Goal: Find specific page/section: Find specific page/section

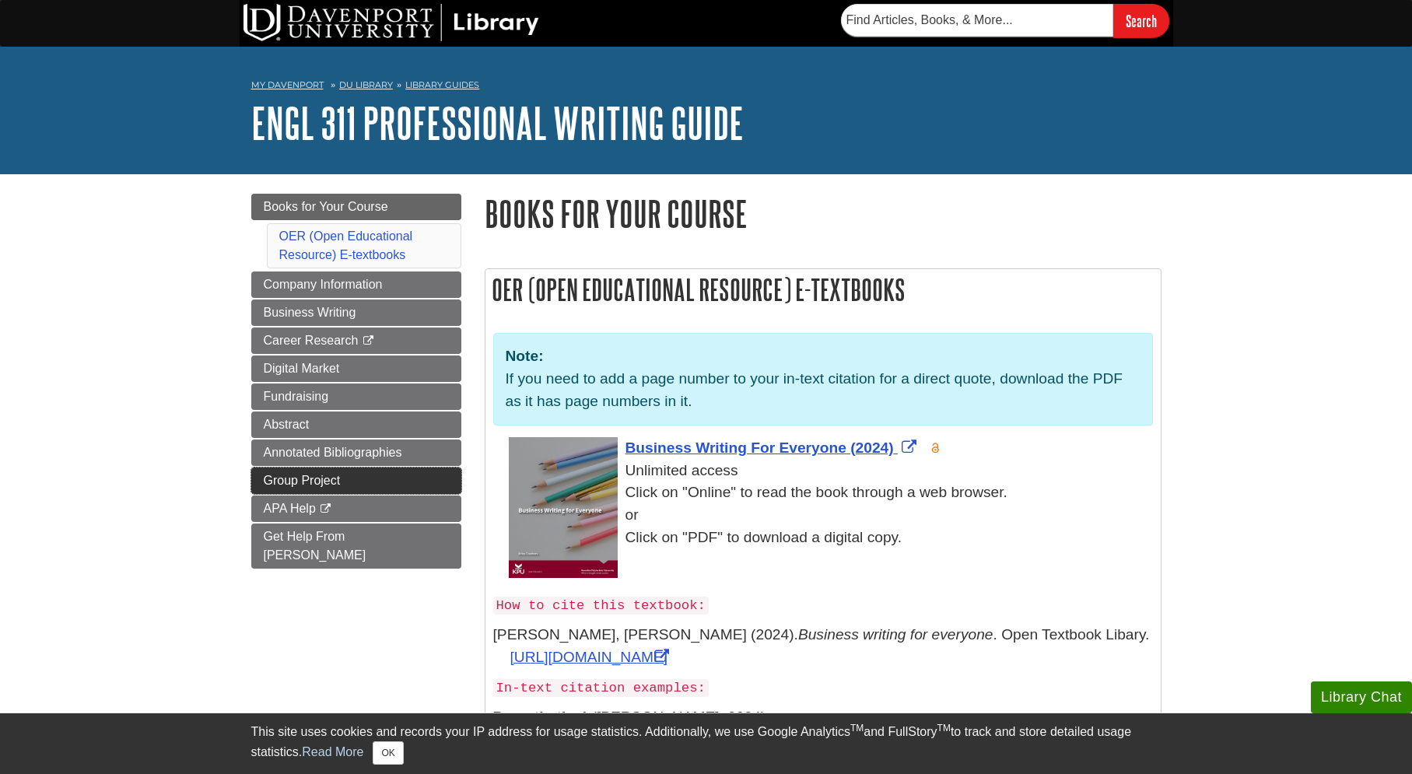
click at [337, 486] on span "Group Project" at bounding box center [302, 480] width 77 height 13
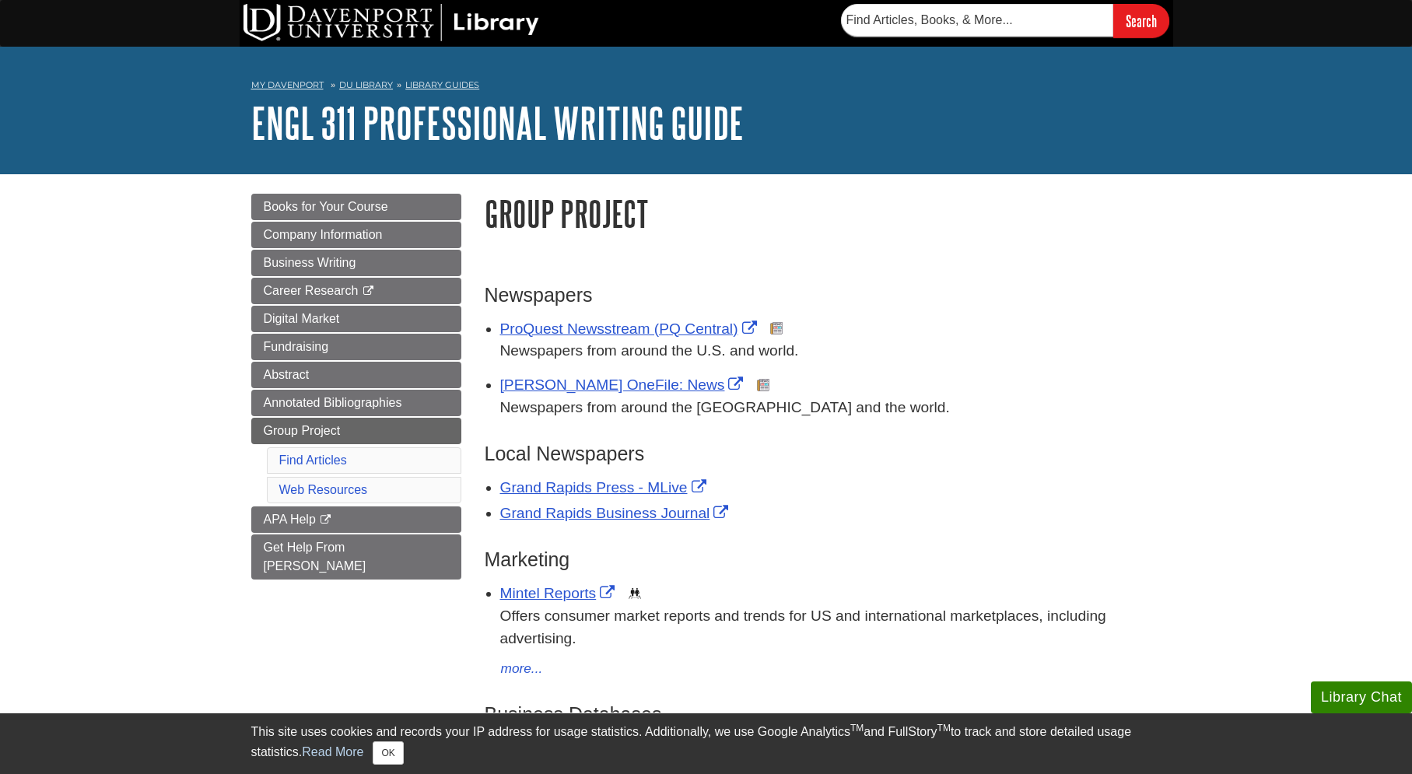
click at [1278, 62] on div "My Davenport DU Library Library Guides ENGL 311 Professional Writing Guide Grou…" at bounding box center [706, 111] width 1412 height 128
click at [1115, 495] on div "Grand Rapids Press - MLive" at bounding box center [830, 488] width 661 height 23
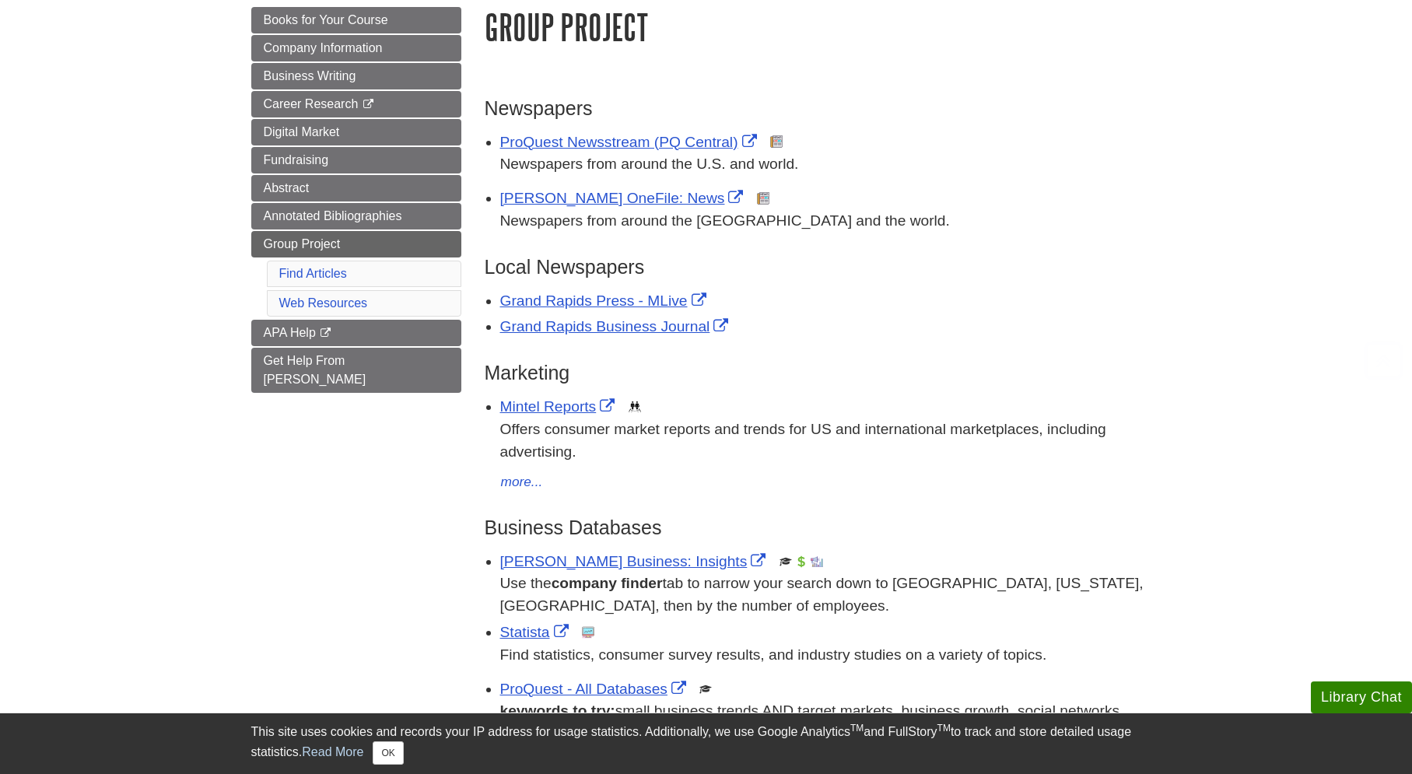
scroll to position [187, 0]
click at [518, 479] on button "more..." at bounding box center [522, 482] width 44 height 22
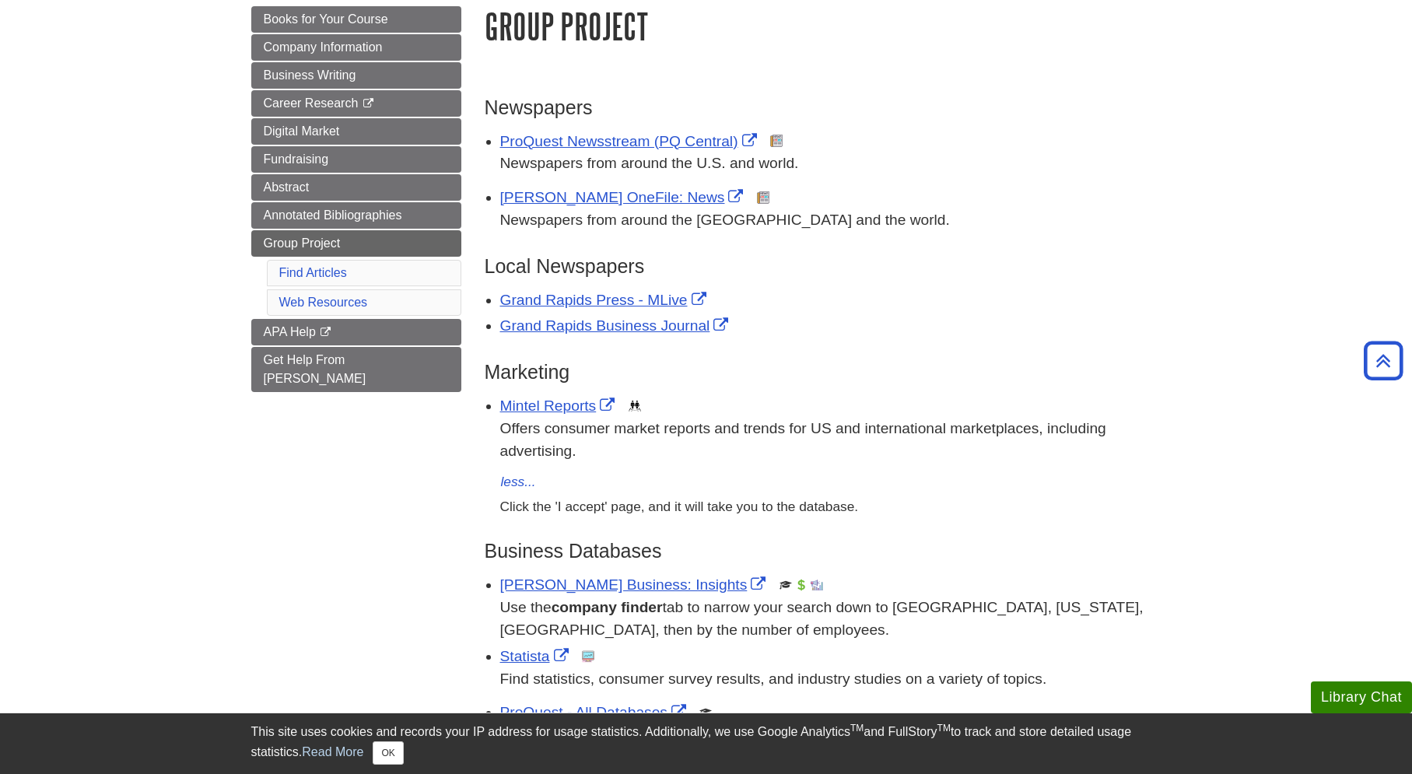
click at [432, 486] on div "Menu Books for Your Course Company Information Business Writing Career Research…" at bounding box center [706, 726] width 933 height 1478
